Goal: Task Accomplishment & Management: Use online tool/utility

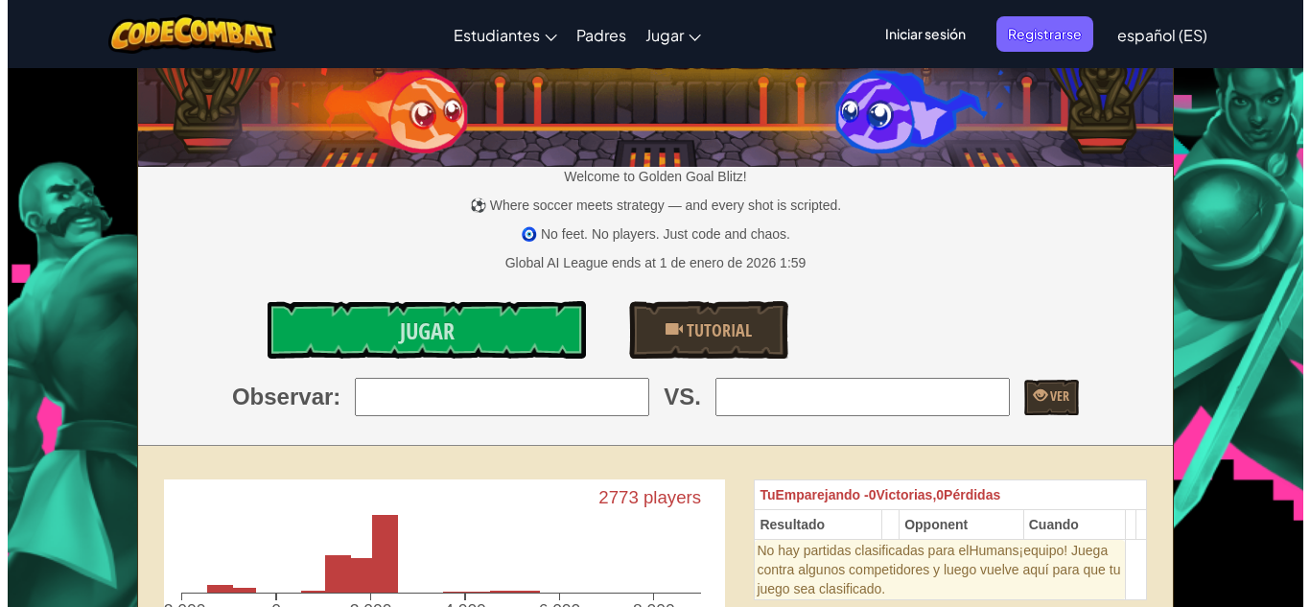
scroll to position [77, 0]
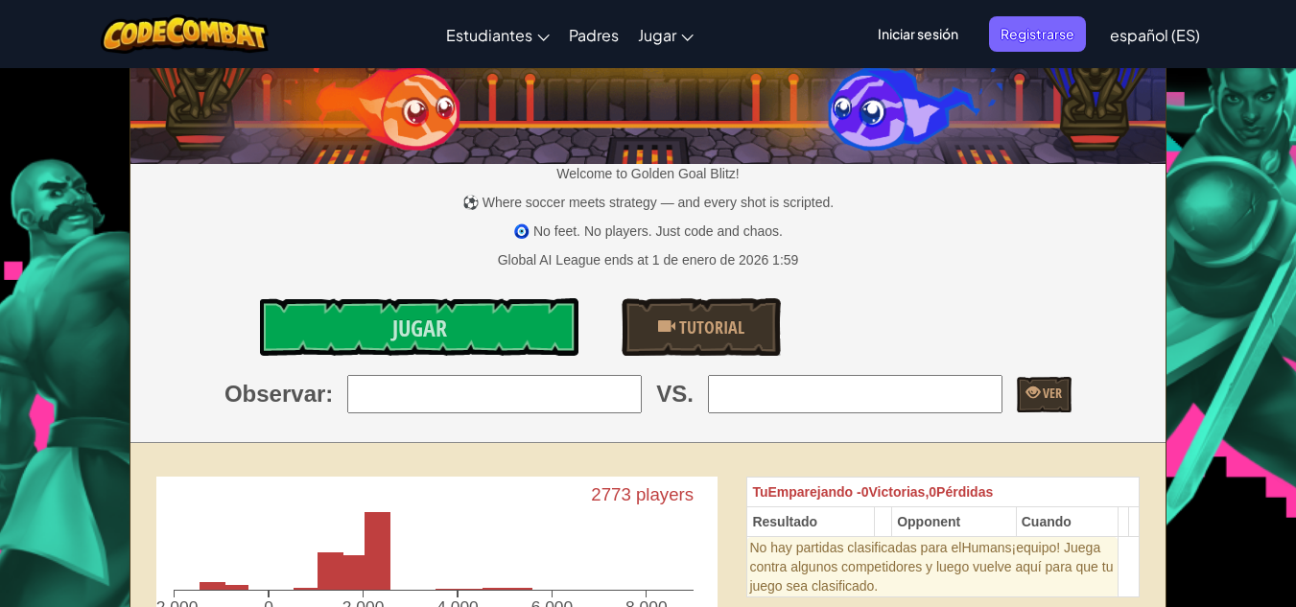
click at [396, 397] on input "search" at bounding box center [494, 394] width 294 height 38
click at [473, 324] on link "Jugar" at bounding box center [419, 327] width 319 height 58
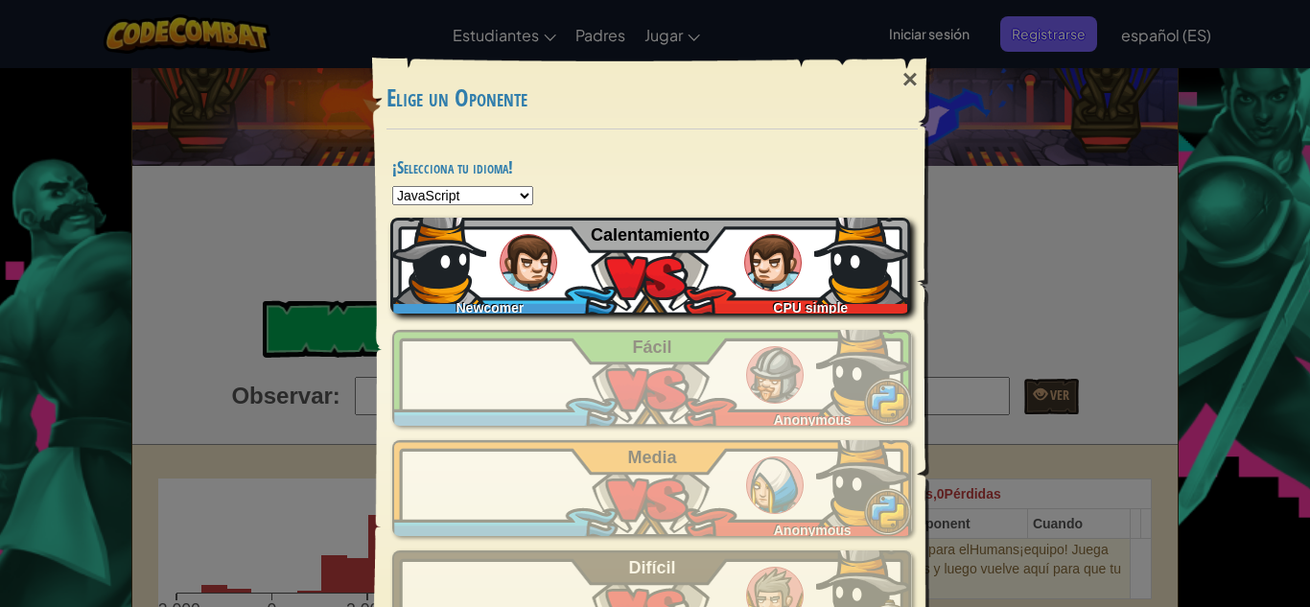
select select "coffeescript"
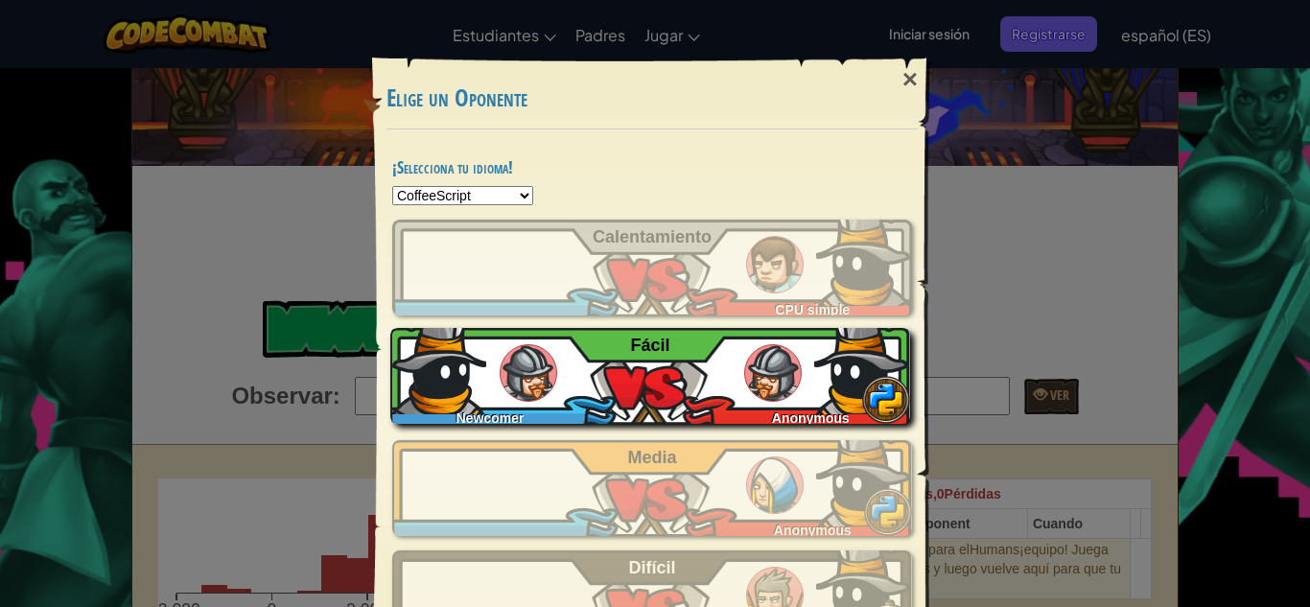
click at [532, 387] on img at bounding box center [529, 373] width 58 height 58
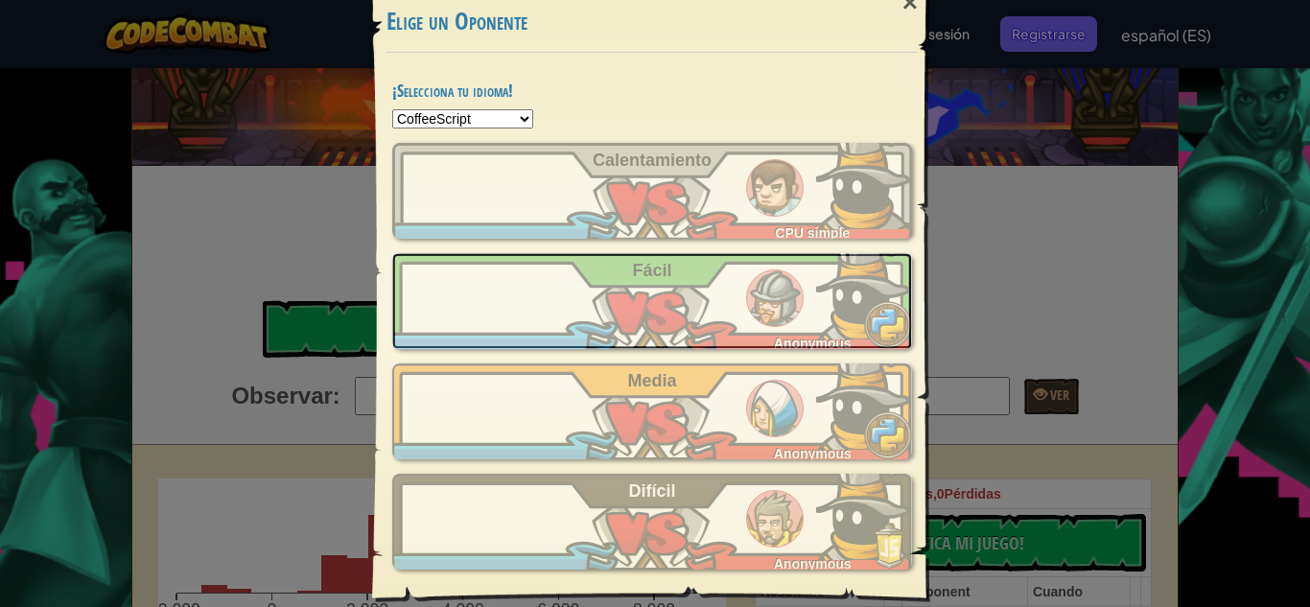
scroll to position [79, 0]
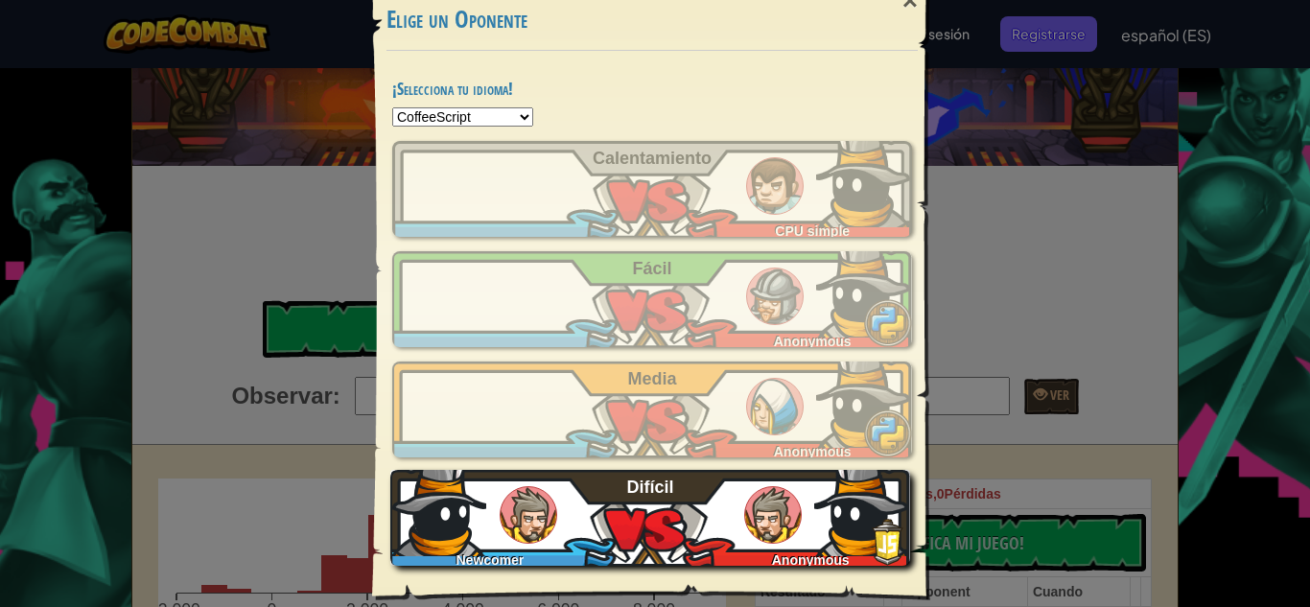
click at [648, 492] on span "Difícil" at bounding box center [650, 487] width 47 height 19
